Goal: Transaction & Acquisition: Purchase product/service

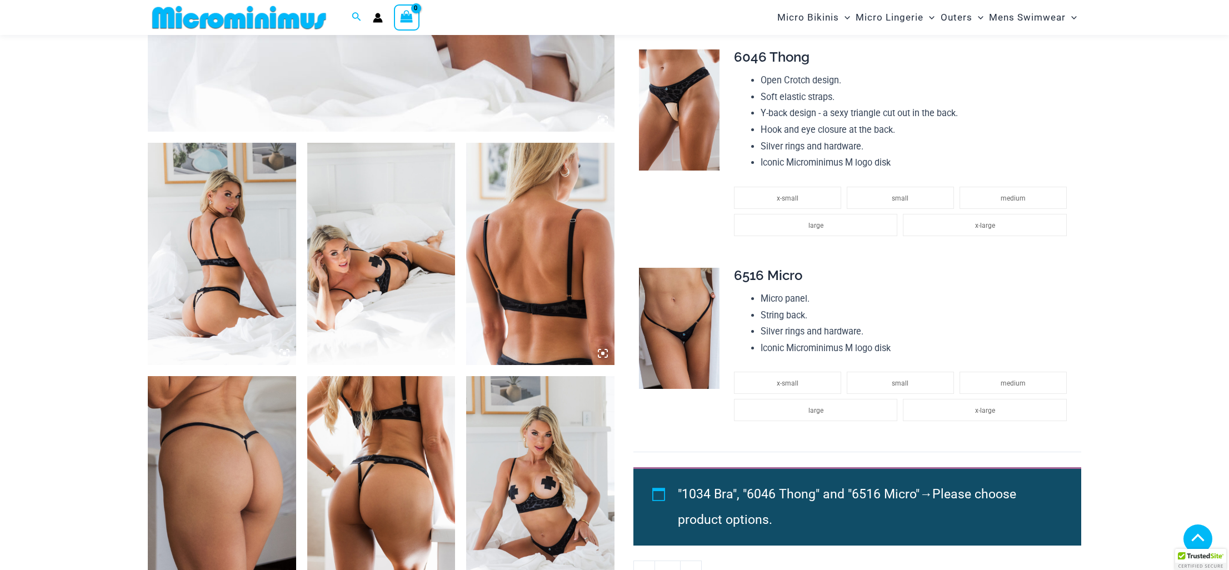
scroll to position [592, 0]
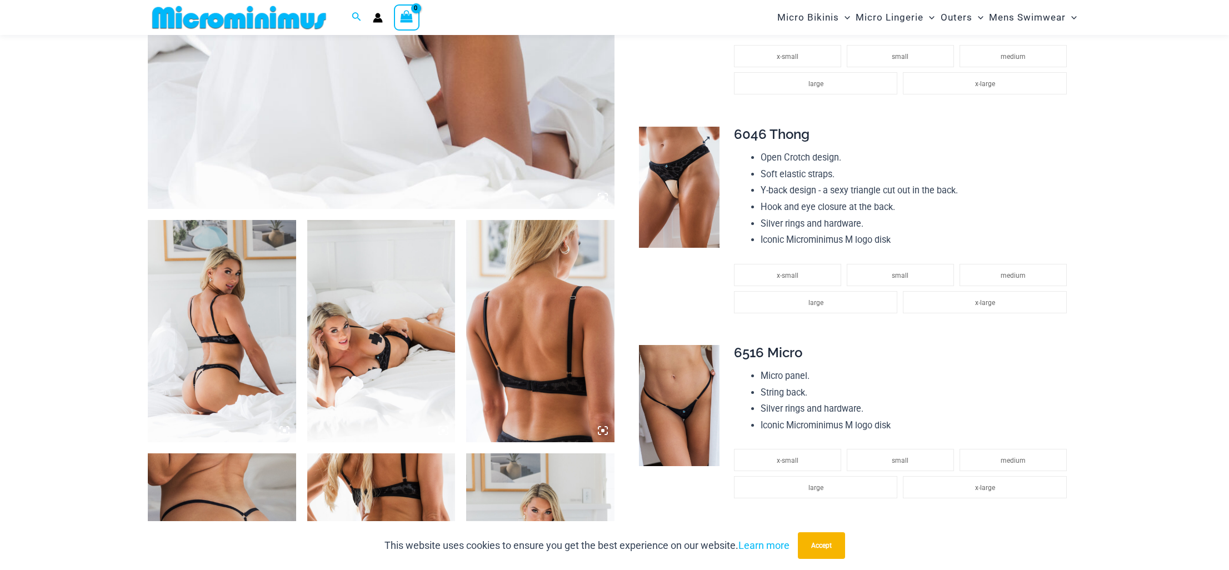
click at [686, 184] on img at bounding box center [679, 187] width 81 height 121
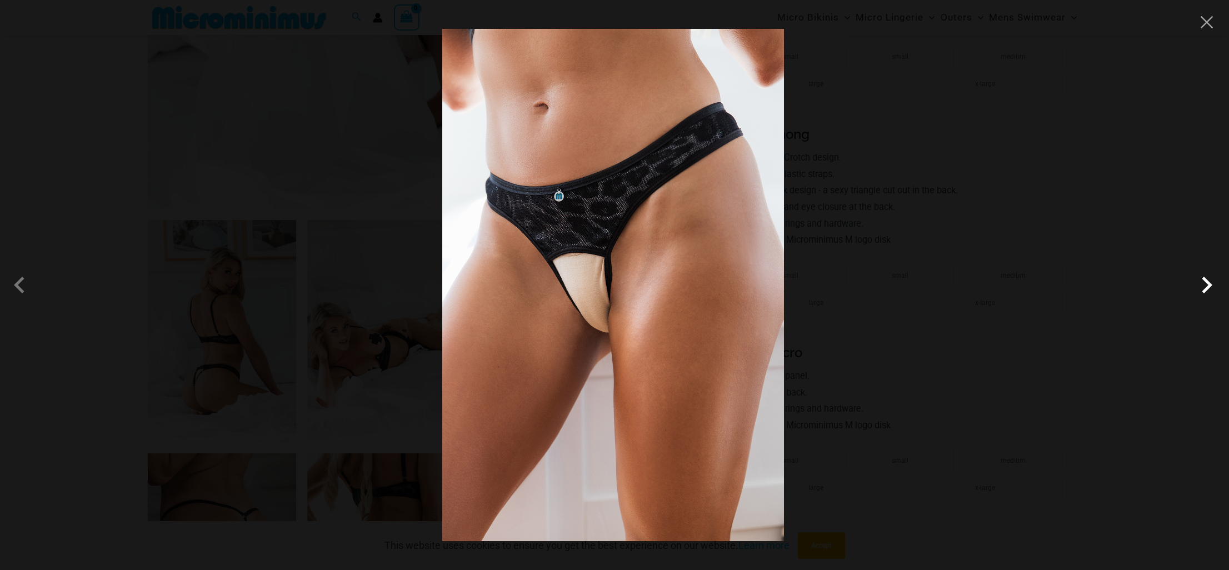
click at [1203, 288] on span at bounding box center [1206, 284] width 33 height 33
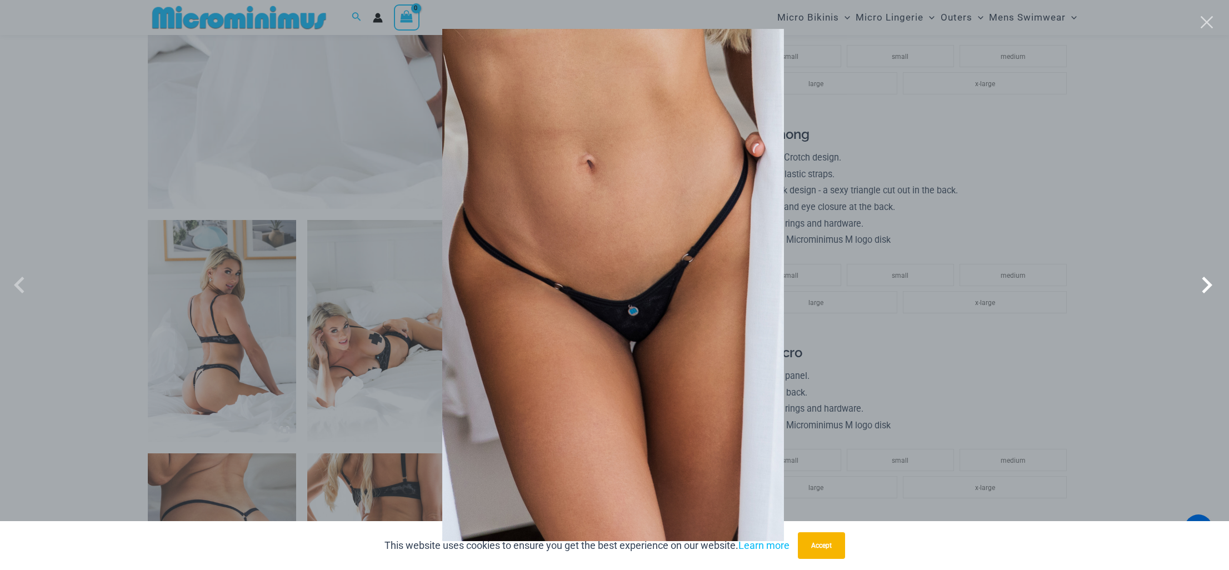
click at [1207, 284] on span at bounding box center [1206, 284] width 33 height 33
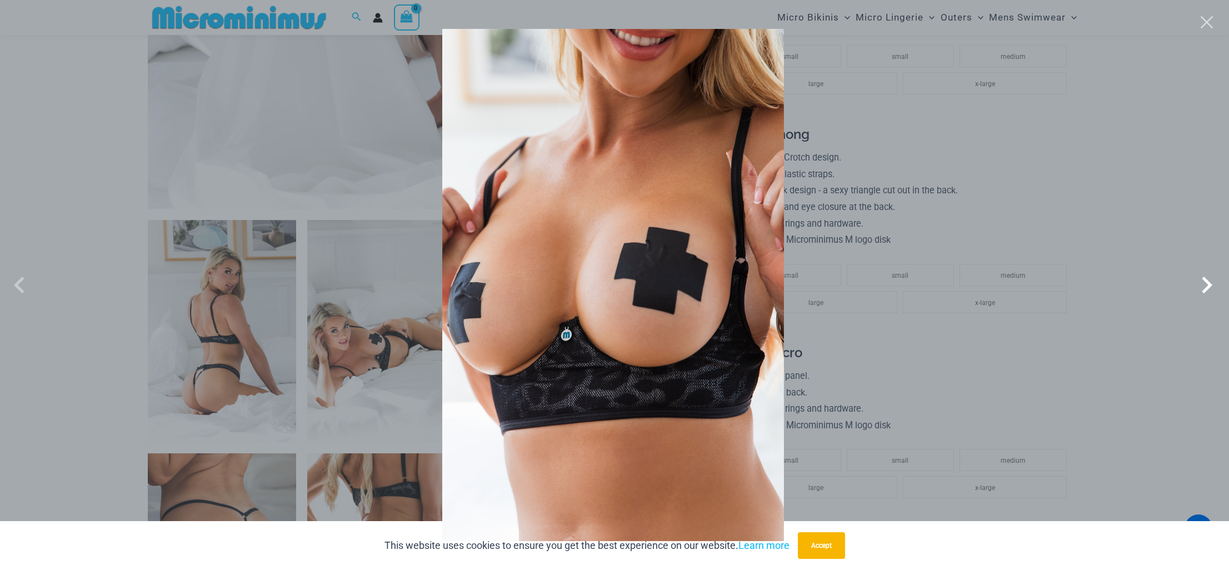
click at [1191, 282] on span at bounding box center [1206, 284] width 33 height 33
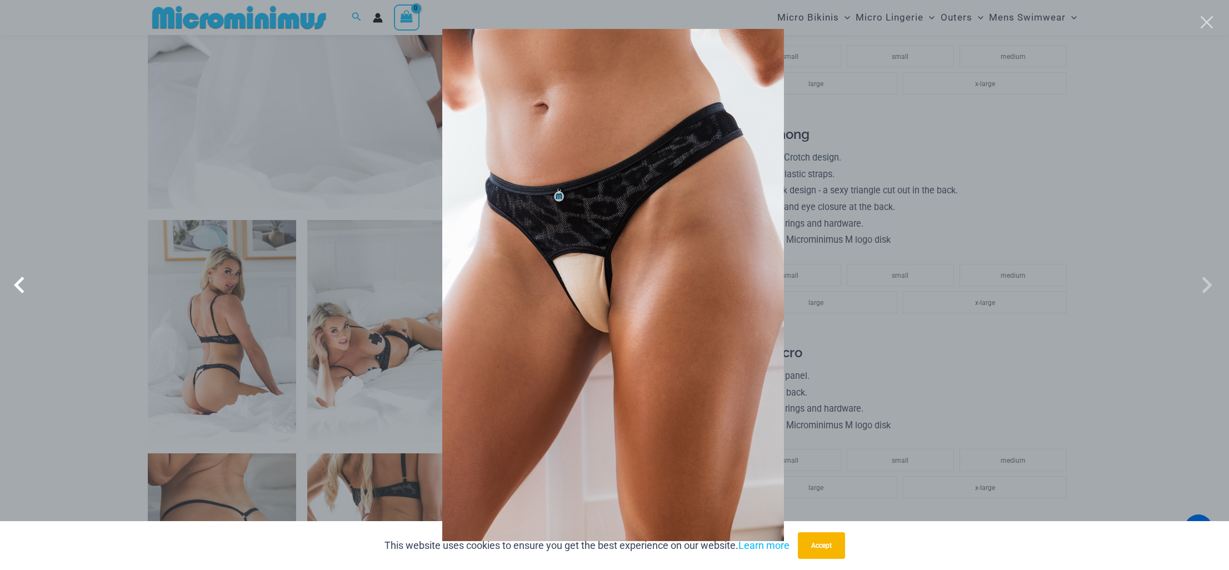
click at [19, 283] on span at bounding box center [22, 284] width 33 height 33
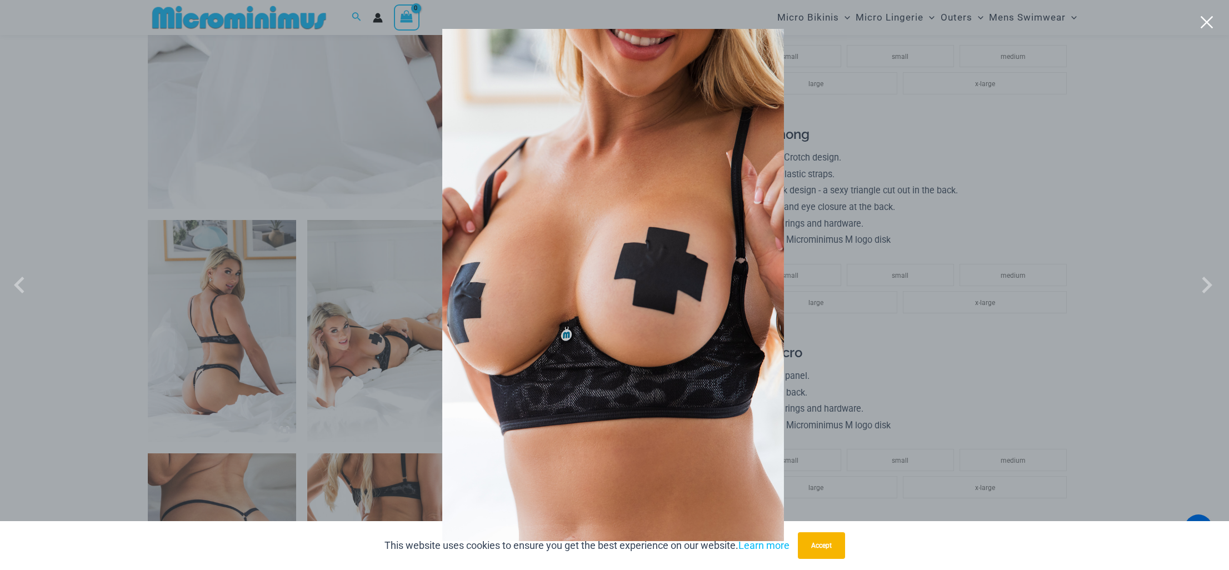
click at [1206, 24] on button "Close" at bounding box center [1207, 22] width 17 height 17
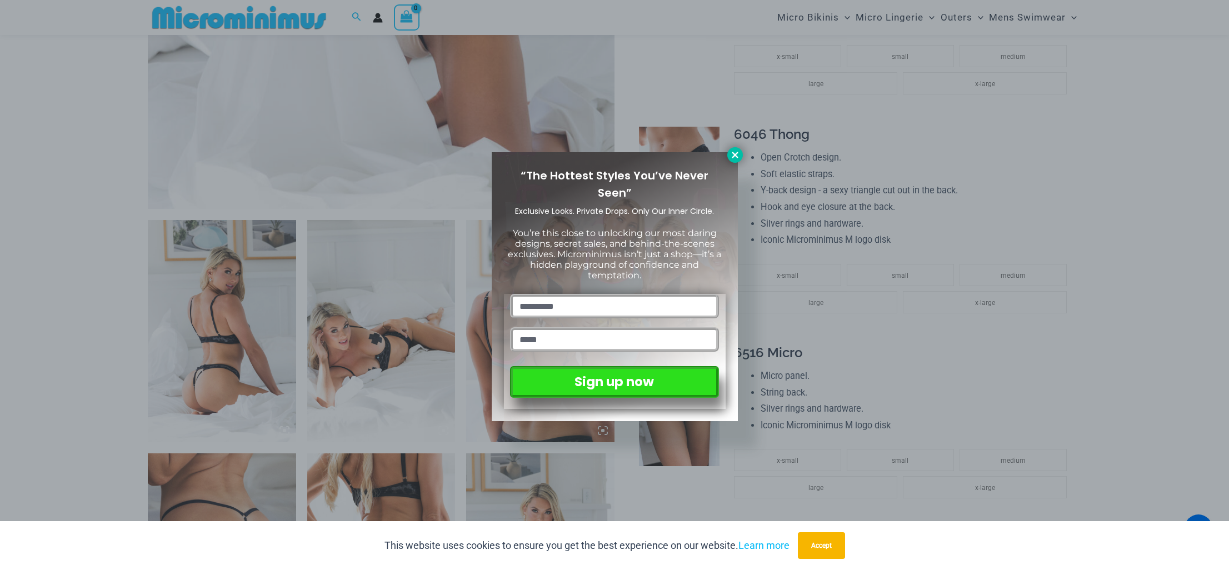
click at [736, 156] on icon at bounding box center [735, 155] width 6 height 6
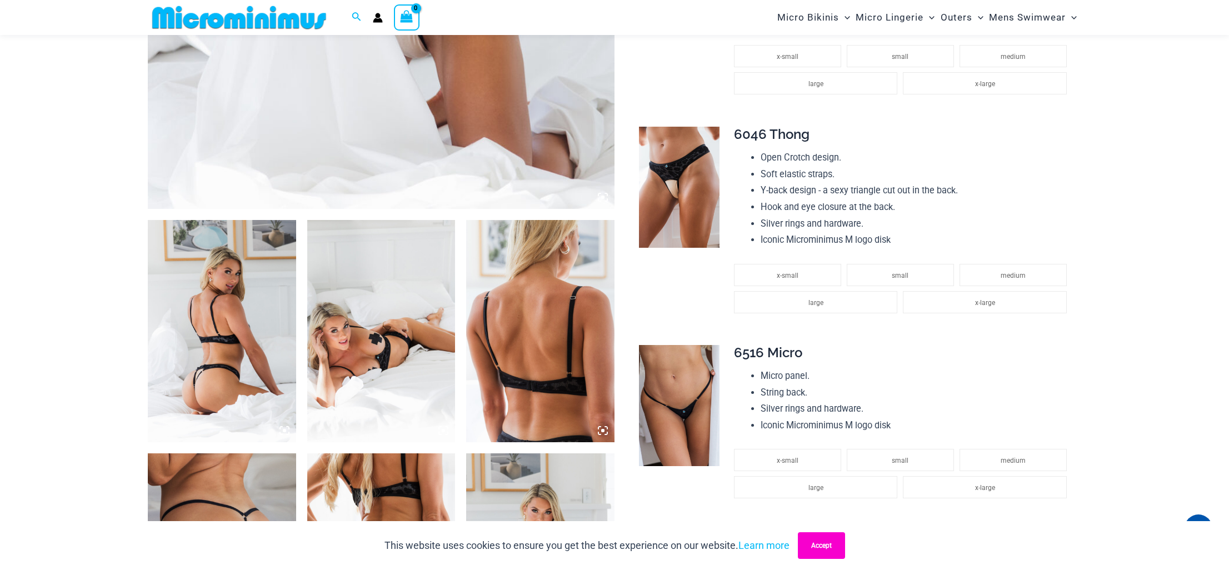
click at [823, 547] on button "Accept" at bounding box center [821, 545] width 47 height 27
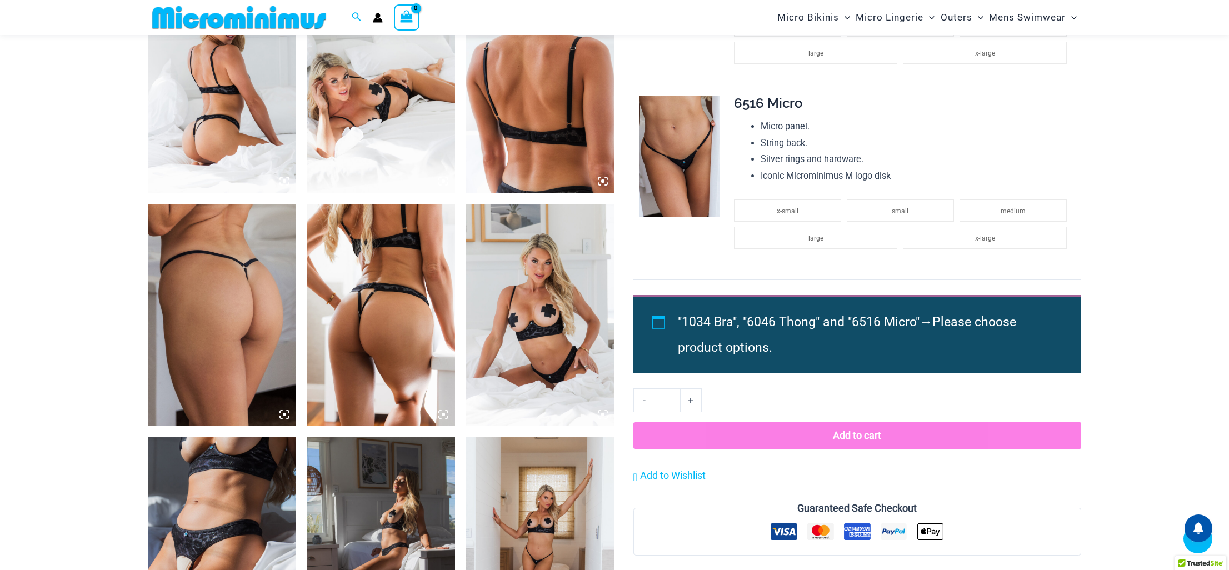
scroll to position [854, 0]
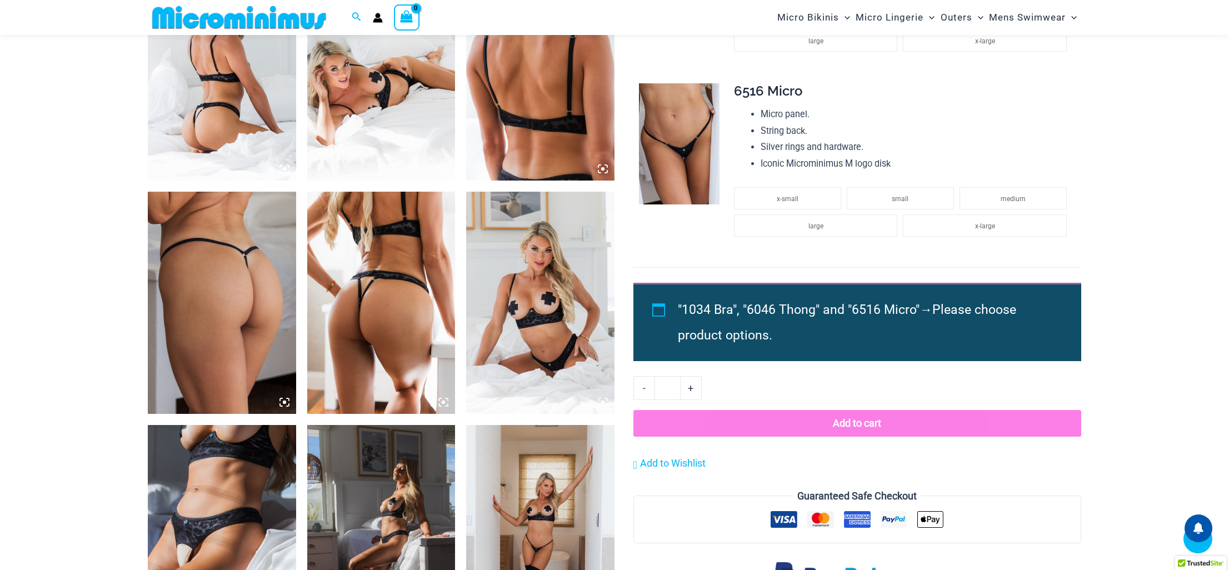
click at [385, 283] on img at bounding box center [381, 303] width 148 height 222
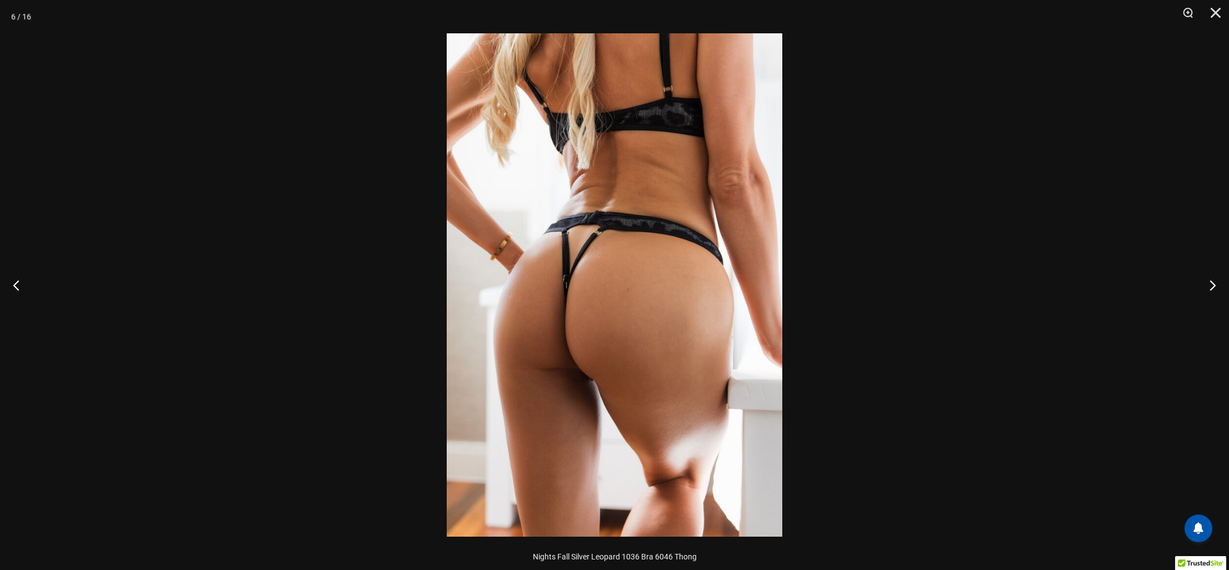
click at [362, 285] on div at bounding box center [614, 285] width 1229 height 570
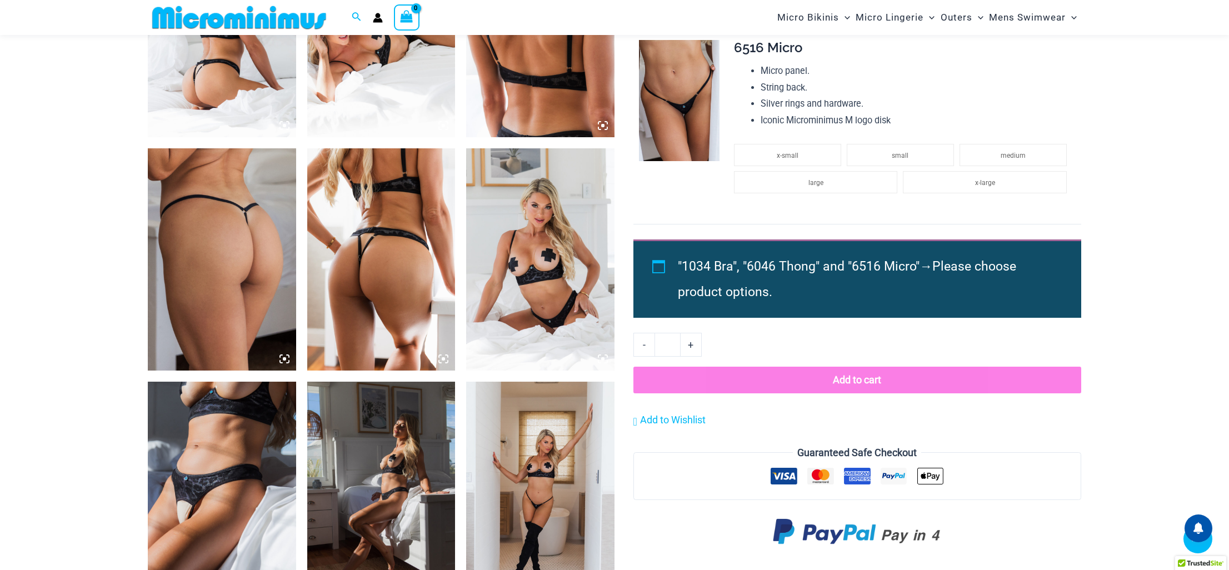
scroll to position [898, 0]
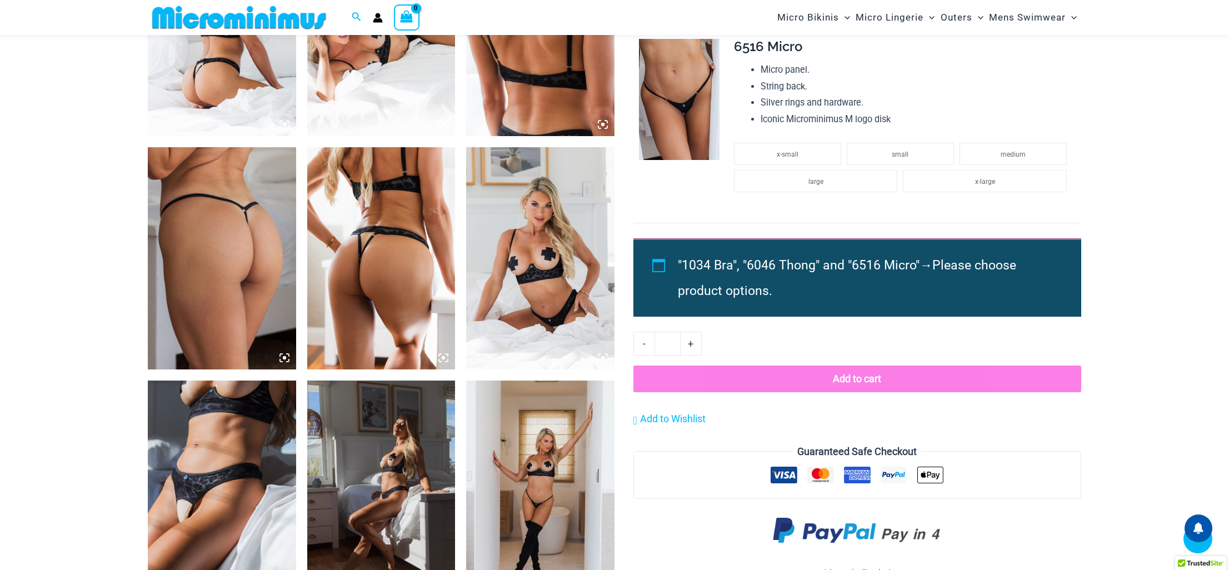
click at [540, 289] on img at bounding box center [540, 258] width 148 height 222
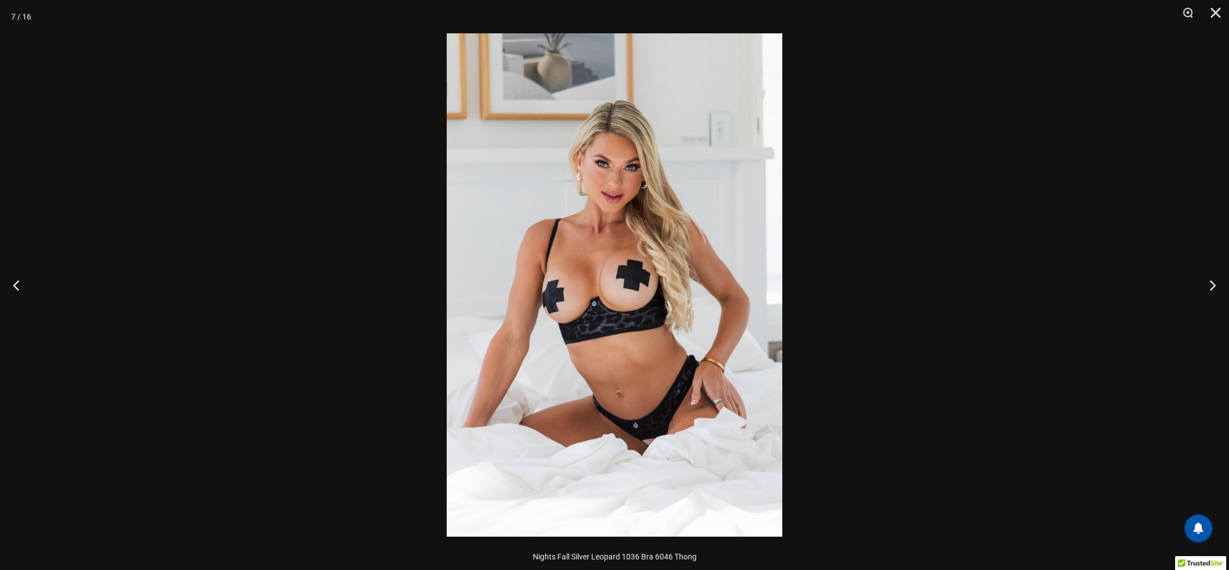
click at [256, 282] on div at bounding box center [614, 285] width 1229 height 570
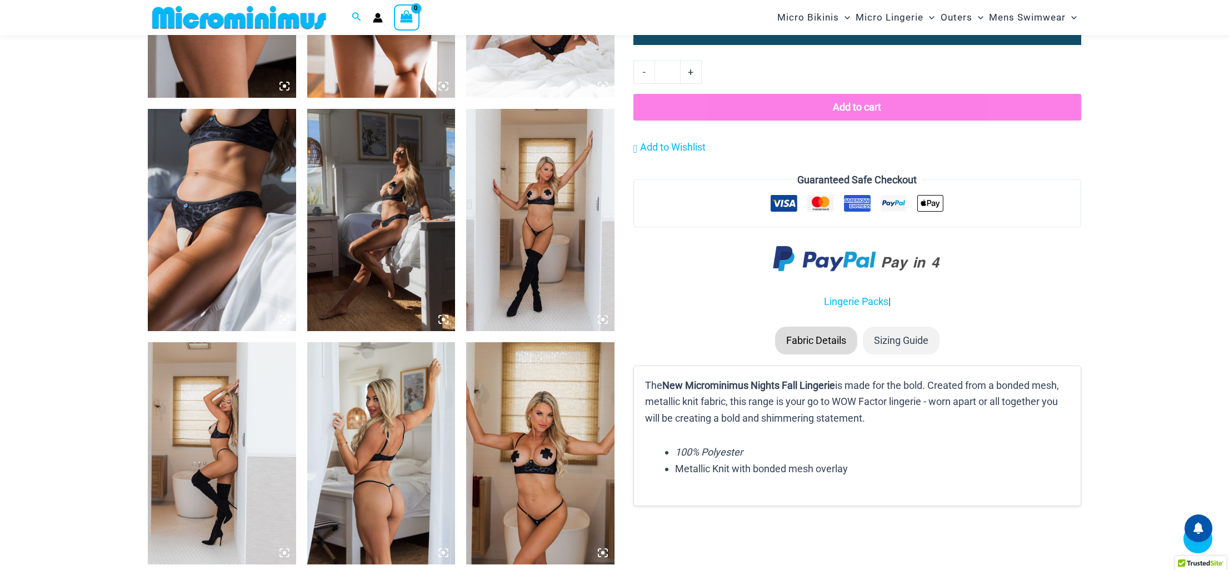
scroll to position [1171, 0]
click at [184, 257] on img at bounding box center [222, 219] width 148 height 222
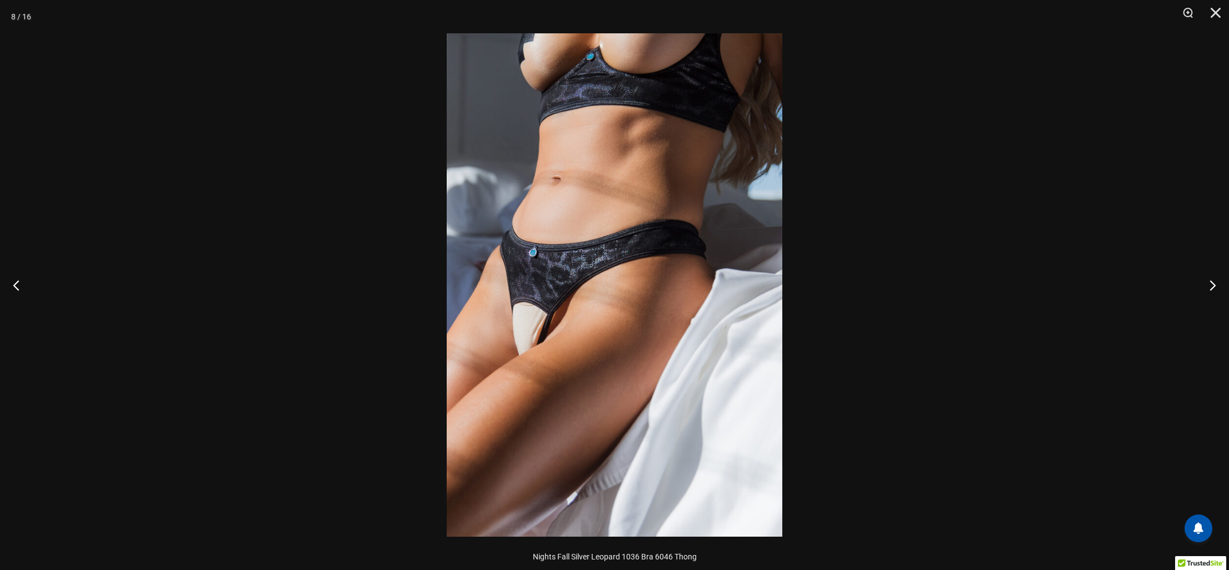
click at [186, 244] on div at bounding box center [614, 285] width 1229 height 570
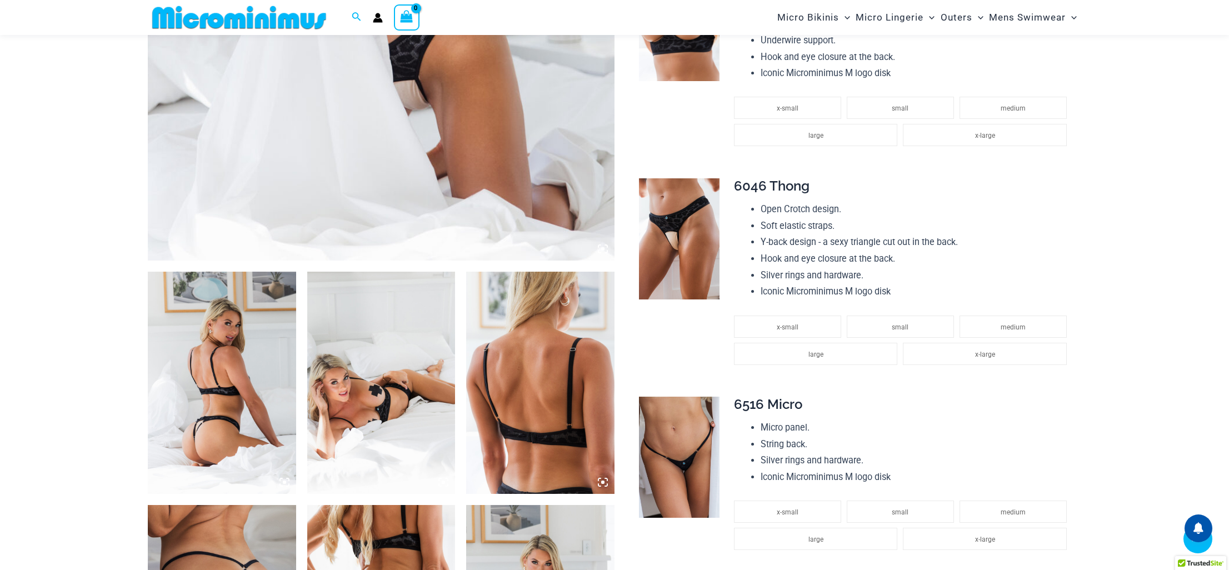
scroll to position [0, 0]
